Goal: Information Seeking & Learning: Learn about a topic

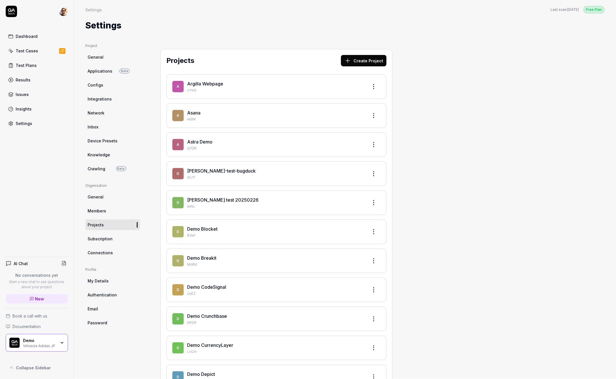
click at [119, 252] on link "Connections" at bounding box center [112, 252] width 55 height 11
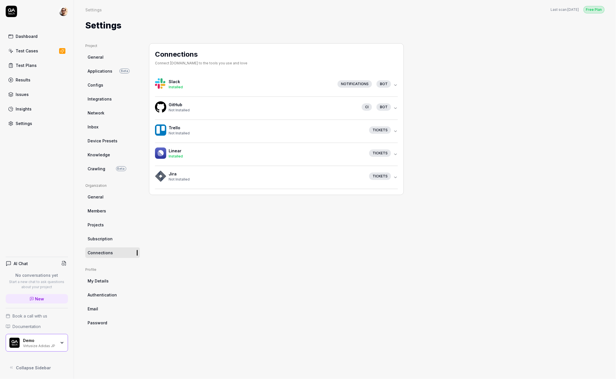
click at [113, 101] on link "Integrations" at bounding box center [112, 99] width 55 height 11
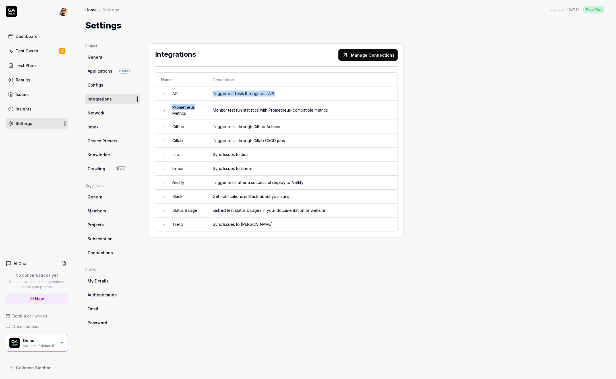
drag, startPoint x: 203, startPoint y: 105, endPoint x: 172, endPoint y: 99, distance: 31.2
click at [172, 99] on tbody "API Trigger our tests through our API Prometheus Metrics Monitor test run stati…" at bounding box center [276, 159] width 242 height 144
copy tbody "Trigger our tests through our API Prometheus"
drag, startPoint x: 210, startPoint y: 108, endPoint x: 176, endPoint y: 106, distance: 34.0
click at [176, 106] on tr "Prometheus Metrics Monitor test run statistics with Prometheus-compatible metri…" at bounding box center [276, 110] width 242 height 19
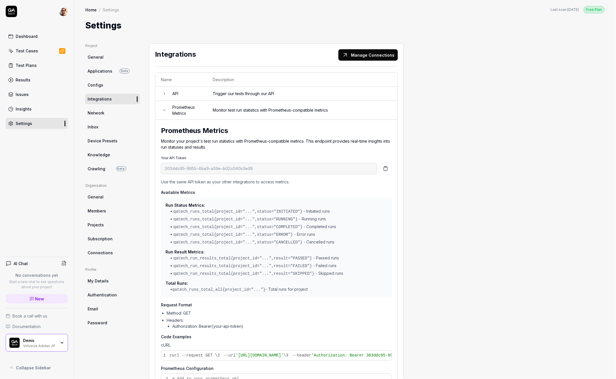
click at [207, 107] on td "Monitor test run statistics with Prometheus-compatible metrics" at bounding box center [302, 110] width 191 height 19
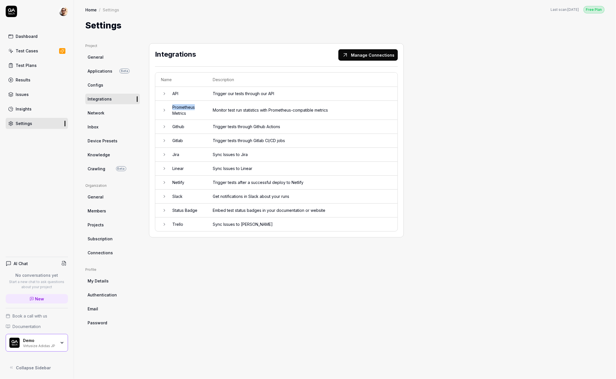
drag, startPoint x: 203, startPoint y: 106, endPoint x: 173, endPoint y: 106, distance: 29.9
click at [173, 106] on td "Prometheus Metrics" at bounding box center [187, 110] width 40 height 19
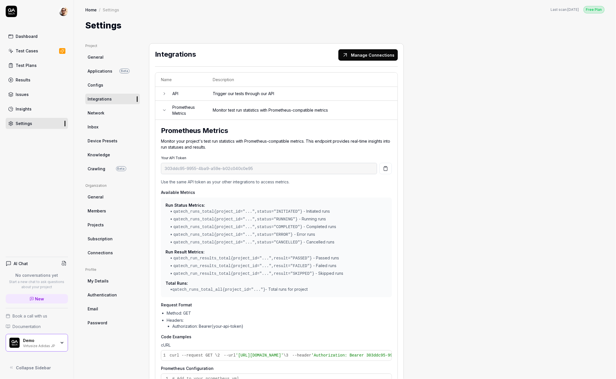
click at [168, 112] on td "Prometheus Metrics" at bounding box center [187, 110] width 40 height 19
